Goal: Complete application form: Complete application form

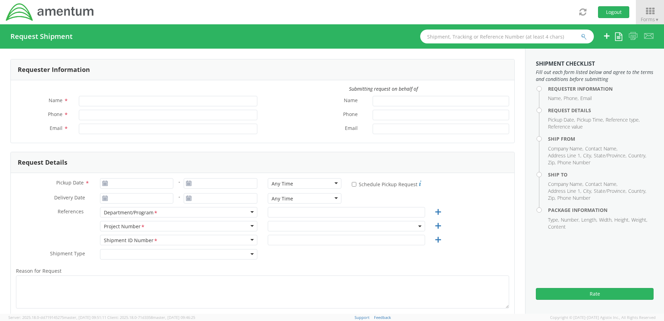
type input "[PERSON_NAME]"
type input "[PERSON_NAME][EMAIL_ADDRESS][DOMAIN_NAME]"
select select "ADMN.100097.HSEXX"
click at [646, 15] on icon at bounding box center [650, 11] width 32 height 10
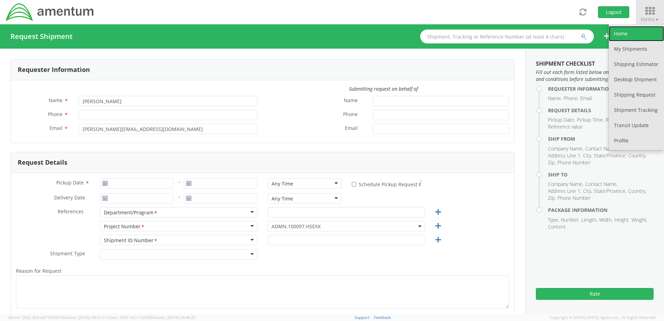
click at [619, 28] on link "Home" at bounding box center [636, 33] width 55 height 15
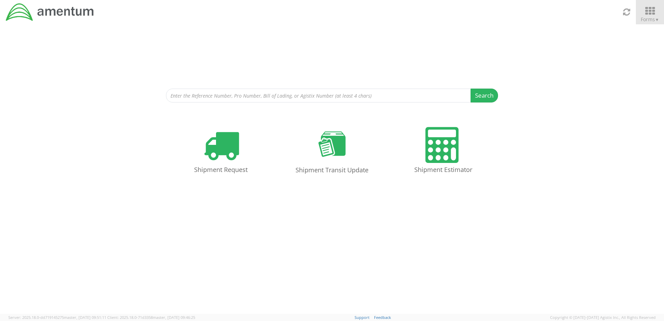
click at [653, 18] on span "Forms ▼" at bounding box center [650, 19] width 18 height 7
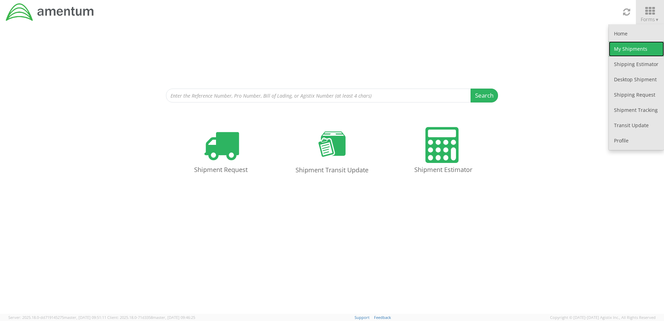
click at [630, 46] on link "My Shipments" at bounding box center [636, 48] width 55 height 15
